Goal: Find specific page/section: Find specific page/section

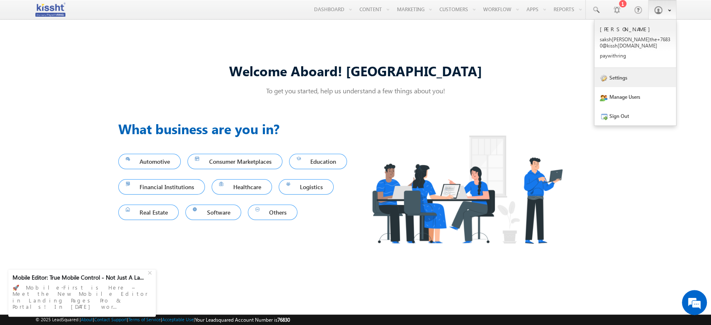
click at [627, 80] on link "Settings" at bounding box center [636, 77] width 82 height 19
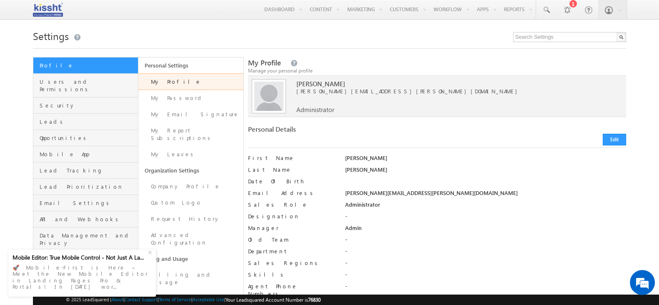
drag, startPoint x: 689, startPoint y: 1, endPoint x: 1, endPoint y: 153, distance: 704.7
click at [51, 118] on span "Leads" at bounding box center [88, 122] width 96 height 8
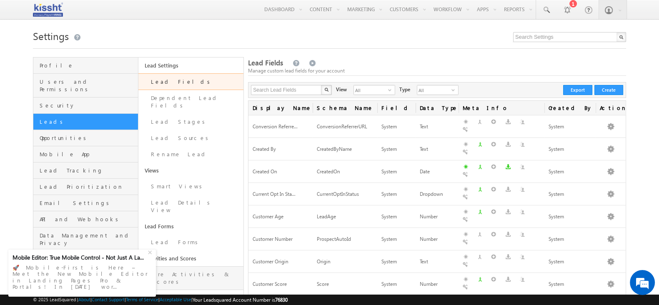
click at [202, 266] on link "Core Activities & Scores" at bounding box center [190, 278] width 105 height 24
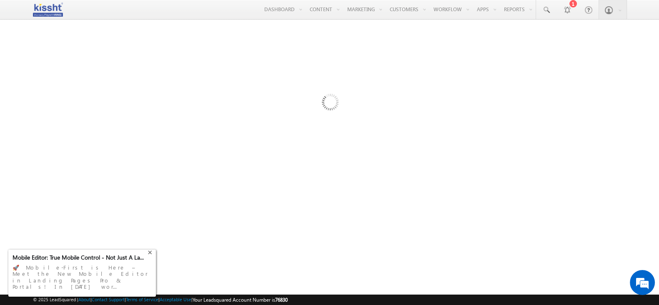
click at [149, 257] on div "+" at bounding box center [151, 252] width 10 height 10
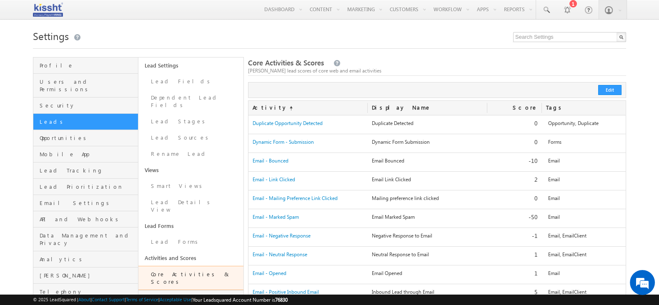
click at [177, 290] on link "Custom Activities & Scores" at bounding box center [190, 302] width 105 height 24
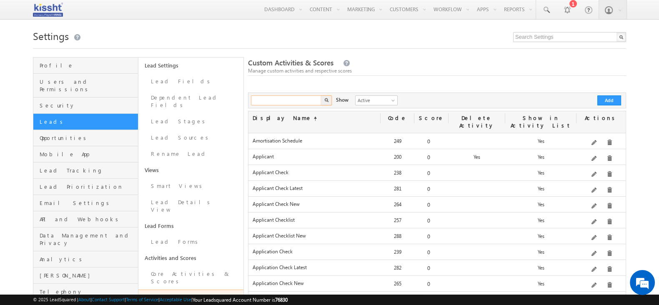
click at [292, 102] on input "text" at bounding box center [286, 100] width 71 height 10
type input "post sanction"
click at [321, 95] on button "button" at bounding box center [326, 100] width 11 height 10
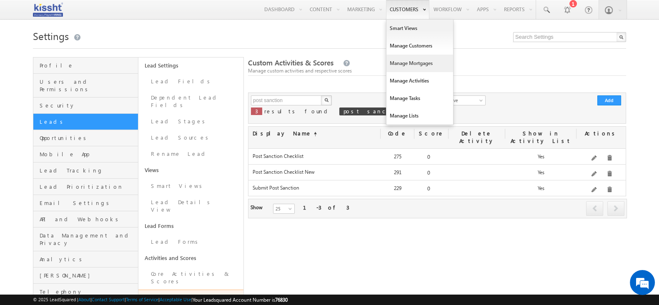
click at [409, 63] on link "Manage Mortgages" at bounding box center [419, 64] width 67 height 18
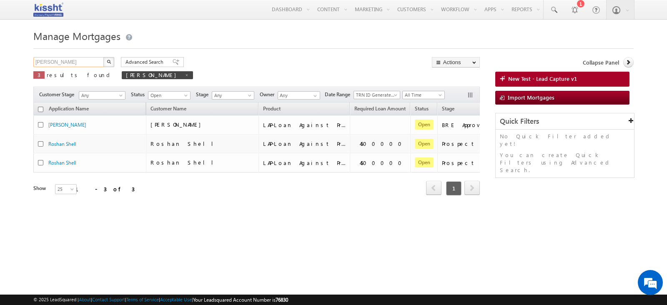
click at [88, 61] on input "roshan Abdh" at bounding box center [68, 62] width 71 height 10
type input "Search Mortgages"
click at [108, 62] on img "button" at bounding box center [109, 62] width 4 height 4
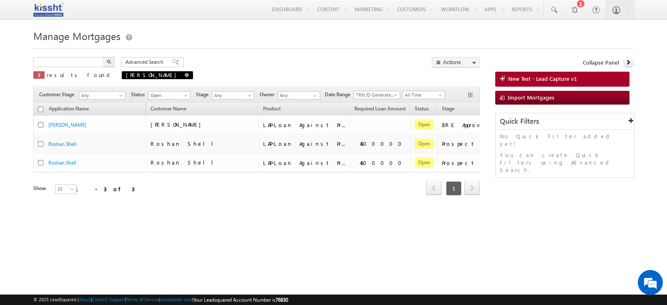
type input "Search Mortgages"
click at [185, 76] on span at bounding box center [187, 75] width 4 height 4
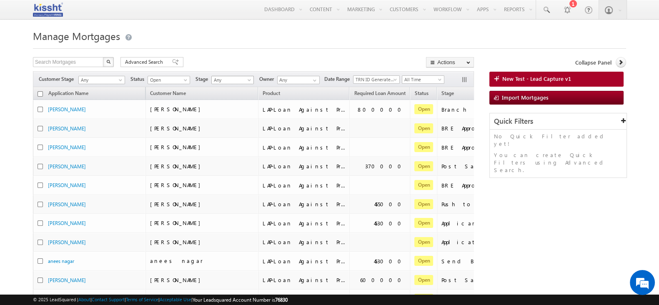
click at [248, 80] on span at bounding box center [250, 81] width 7 height 7
click at [229, 57] on link "Post Sanction" at bounding box center [234, 54] width 42 height 8
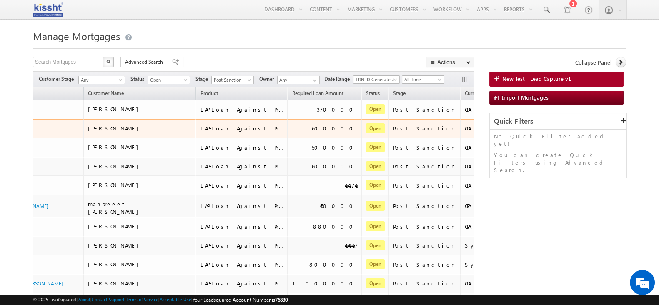
scroll to position [0, 0]
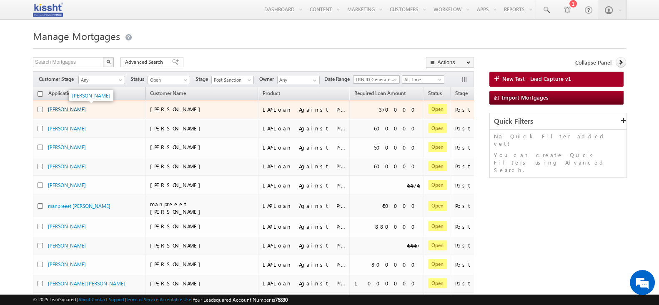
click at [60, 110] on link "Fardeen Solanki" at bounding box center [67, 109] width 38 height 6
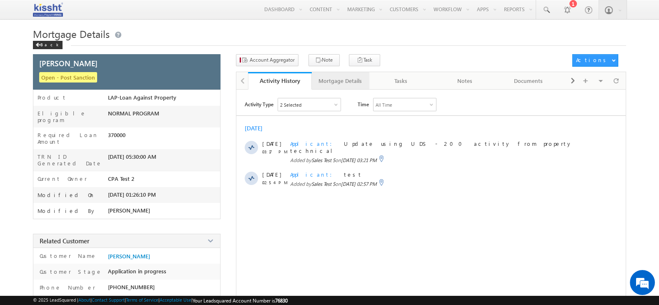
click at [338, 83] on div "Mortgage Details" at bounding box center [339, 81] width 43 height 10
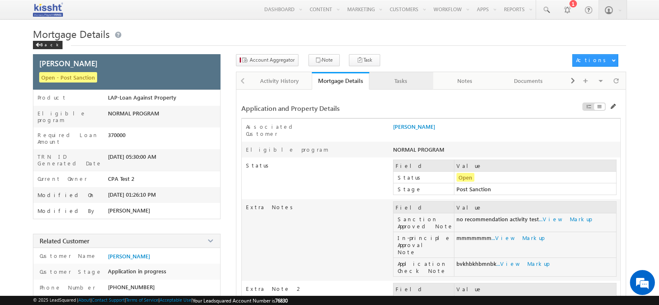
click at [397, 80] on div "Tasks" at bounding box center [401, 81] width 50 height 10
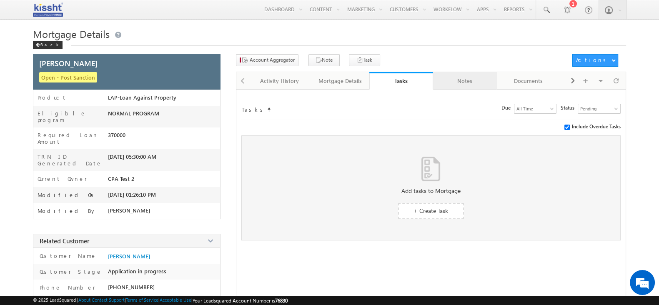
click at [442, 80] on div "Notes" at bounding box center [465, 81] width 50 height 10
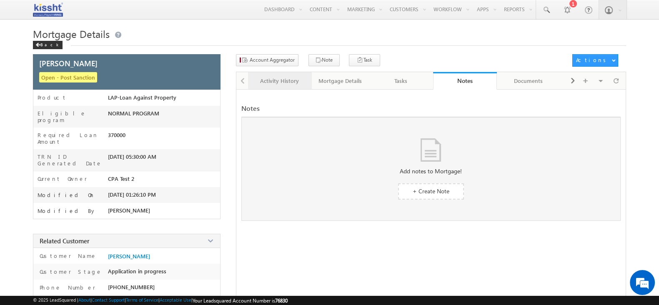
click at [285, 86] on link "Activity History" at bounding box center [280, 81] width 64 height 18
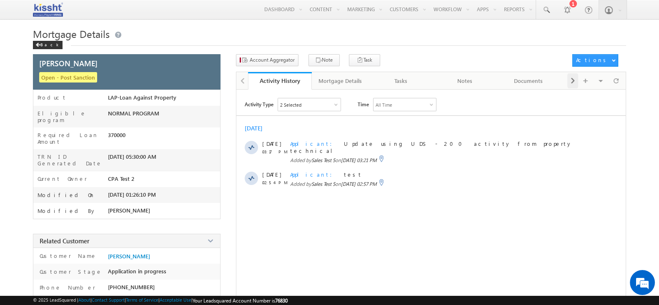
click at [571, 80] on span at bounding box center [572, 80] width 5 height 15
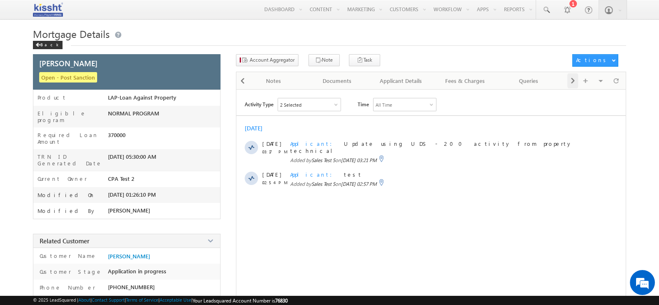
click at [571, 80] on span at bounding box center [572, 80] width 5 height 15
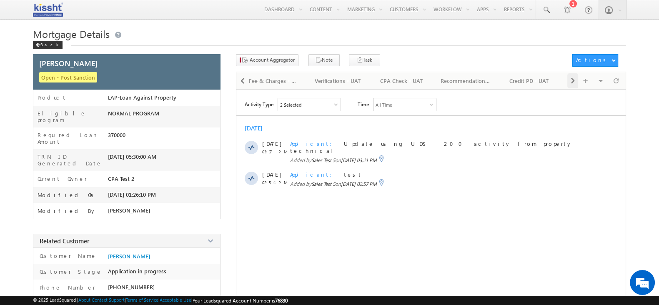
click at [571, 80] on span at bounding box center [572, 80] width 5 height 15
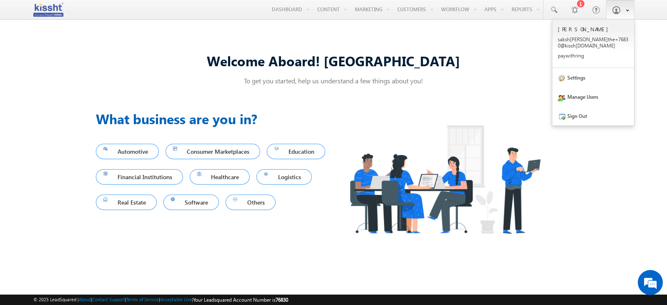
click at [614, 17] on link at bounding box center [620, 9] width 28 height 19
click at [586, 115] on link "Sign Out" at bounding box center [593, 115] width 82 height 19
